Goal: Information Seeking & Learning: Learn about a topic

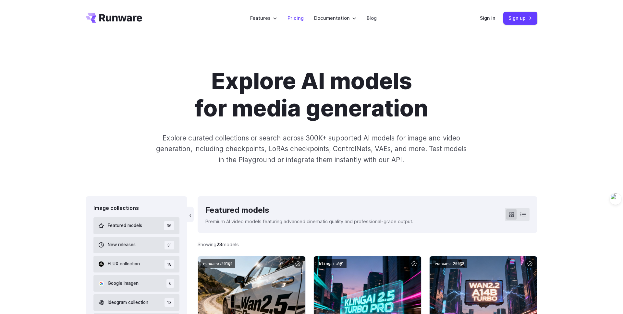
click at [291, 18] on link "Pricing" at bounding box center [295, 17] width 16 height 7
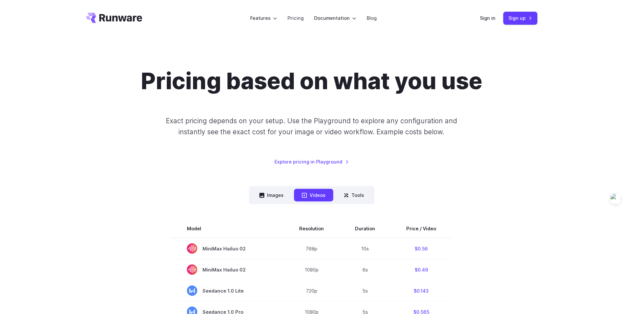
click at [132, 18] on icon "Go to /" at bounding box center [114, 18] width 56 height 10
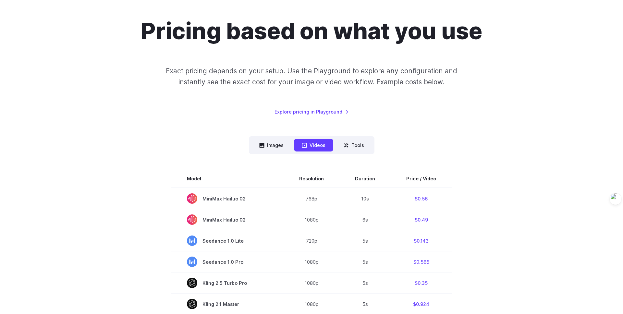
scroll to position [59, 0]
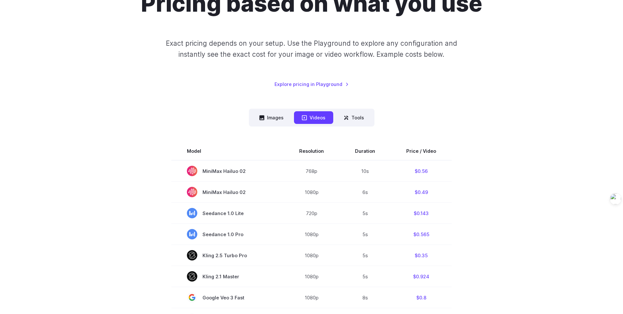
scroll to position [79, 0]
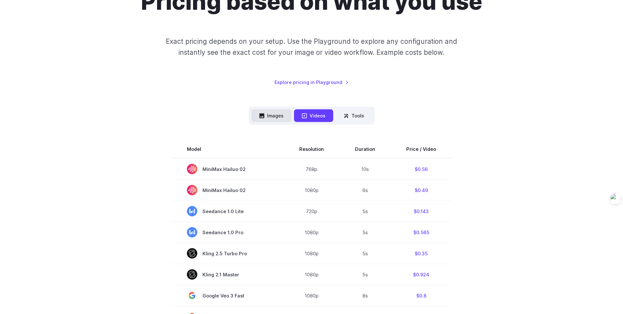
click at [273, 116] on button "Images" at bounding box center [271, 115] width 40 height 13
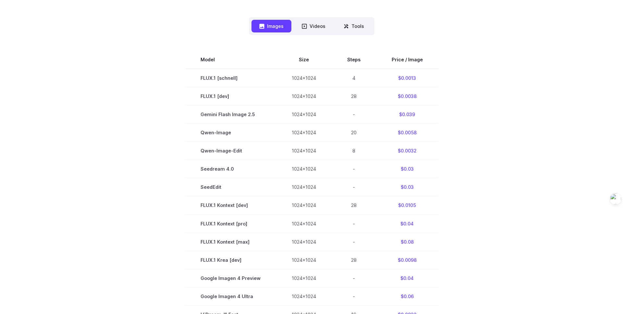
scroll to position [0, 0]
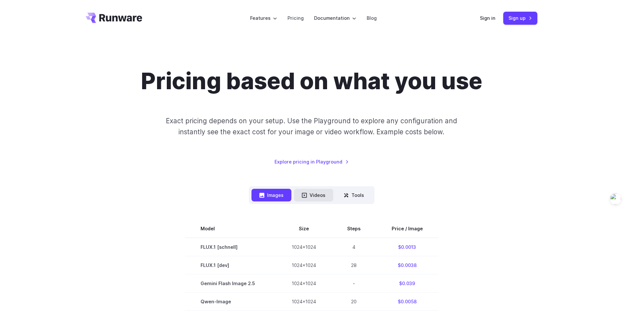
click at [321, 193] on button "Videos" at bounding box center [313, 195] width 39 height 13
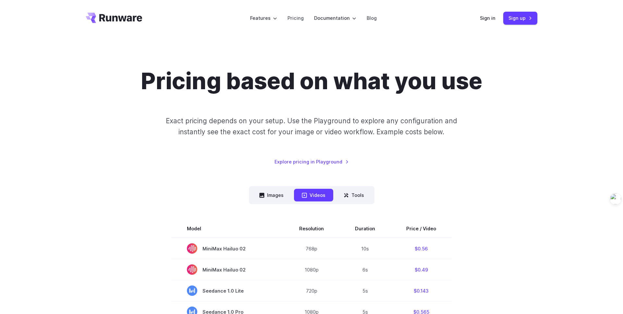
scroll to position [1, 0]
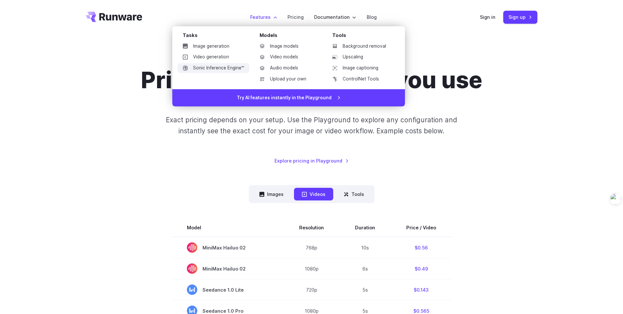
click at [215, 68] on link "Sonic Inference Engine™" at bounding box center [213, 68] width 72 height 10
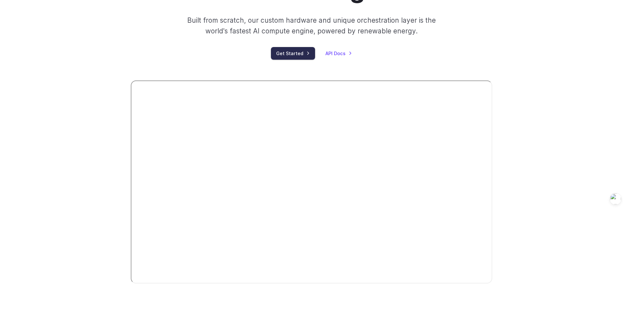
scroll to position [84, 0]
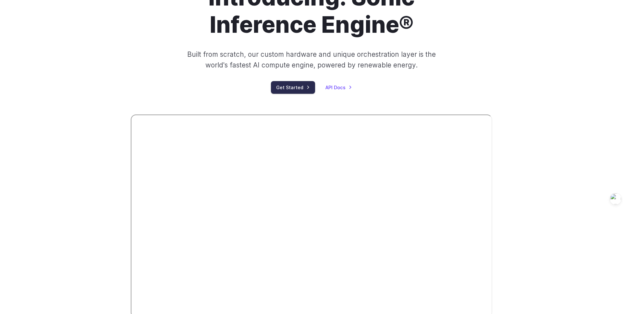
click at [288, 81] on link "Get Started" at bounding box center [293, 87] width 44 height 13
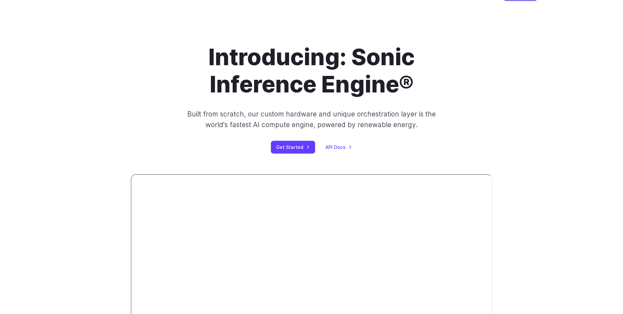
scroll to position [21, 0]
